Goal: Task Accomplishment & Management: Manage account settings

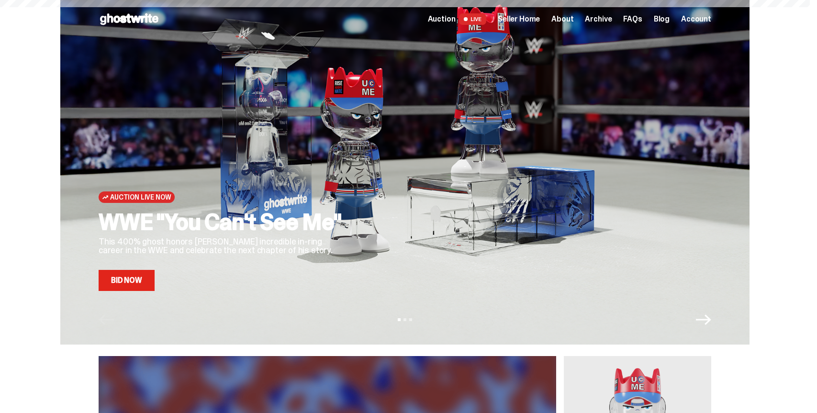
click at [503, 20] on div "Auction LIVE Seller Home About Archive FAQs Blog Account" at bounding box center [569, 18] width 283 height 11
click at [517, 20] on span "Seller Home" at bounding box center [519, 19] width 42 height 8
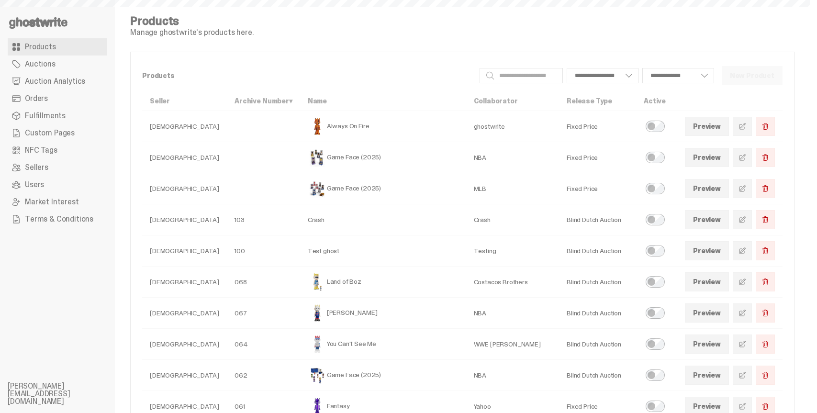
select select
click at [71, 79] on span "Auction Analytics" at bounding box center [55, 82] width 60 height 8
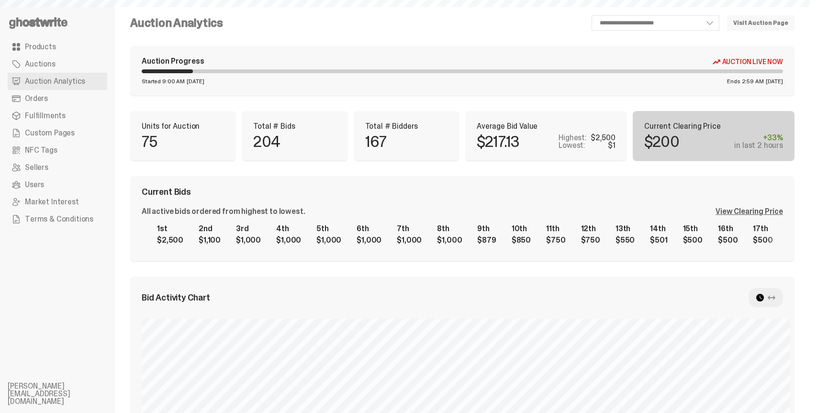
select select "**"
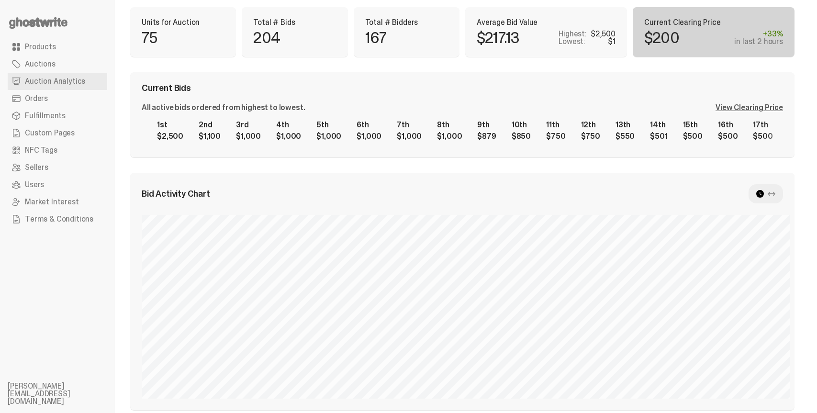
scroll to position [79, 0]
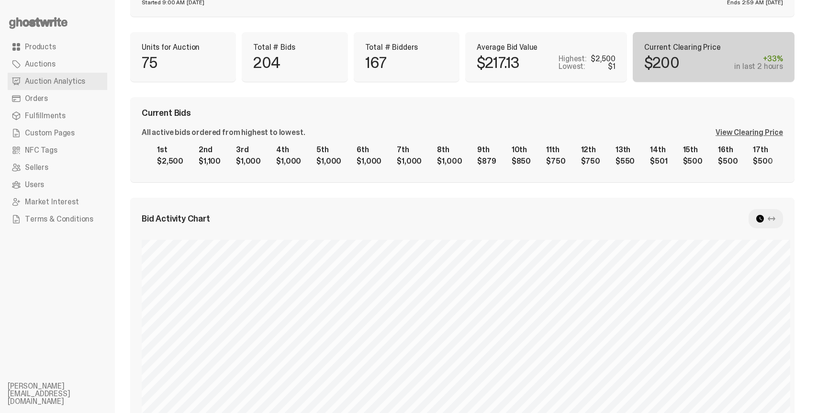
click at [775, 219] on icon at bounding box center [772, 219] width 8 height 8
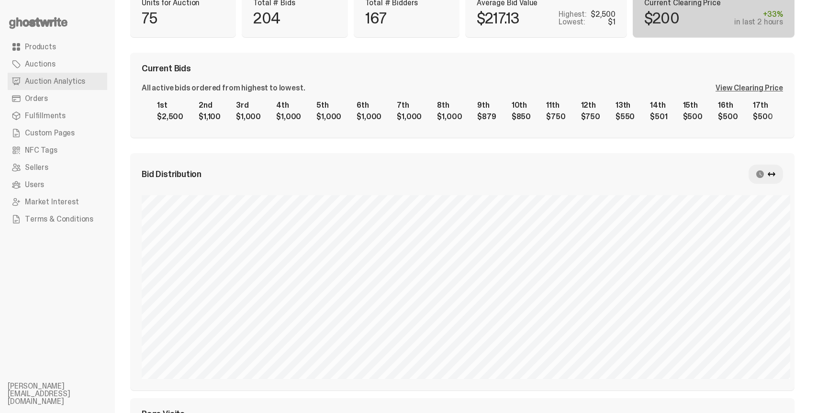
scroll to position [120, 0]
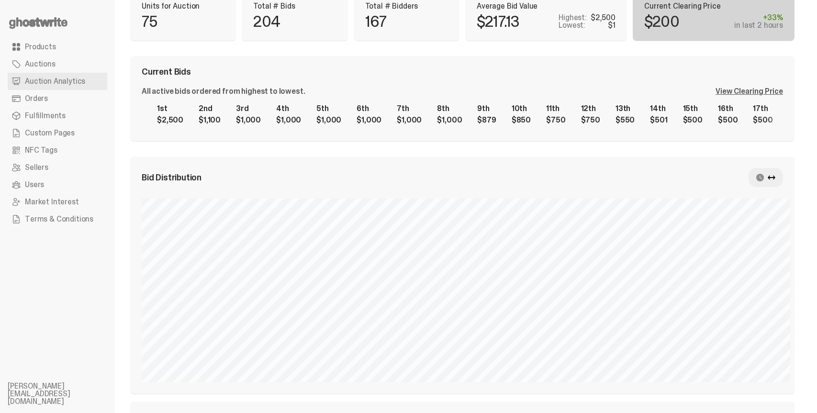
click at [764, 178] on use at bounding box center [760, 178] width 8 height 8
click at [775, 177] on use at bounding box center [772, 177] width 8 height 4
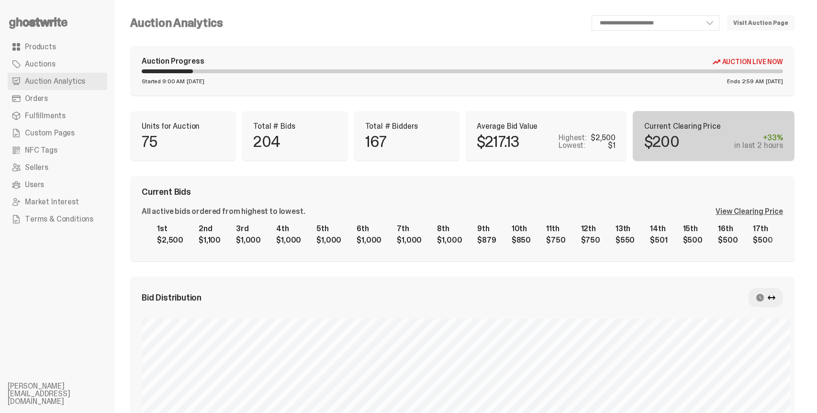
click at [255, 182] on div "Current Bids All active bids ordered from highest to lowest. View Clearing Pric…" at bounding box center [462, 218] width 664 height 85
